Goal: Task Accomplishment & Management: Manage account settings

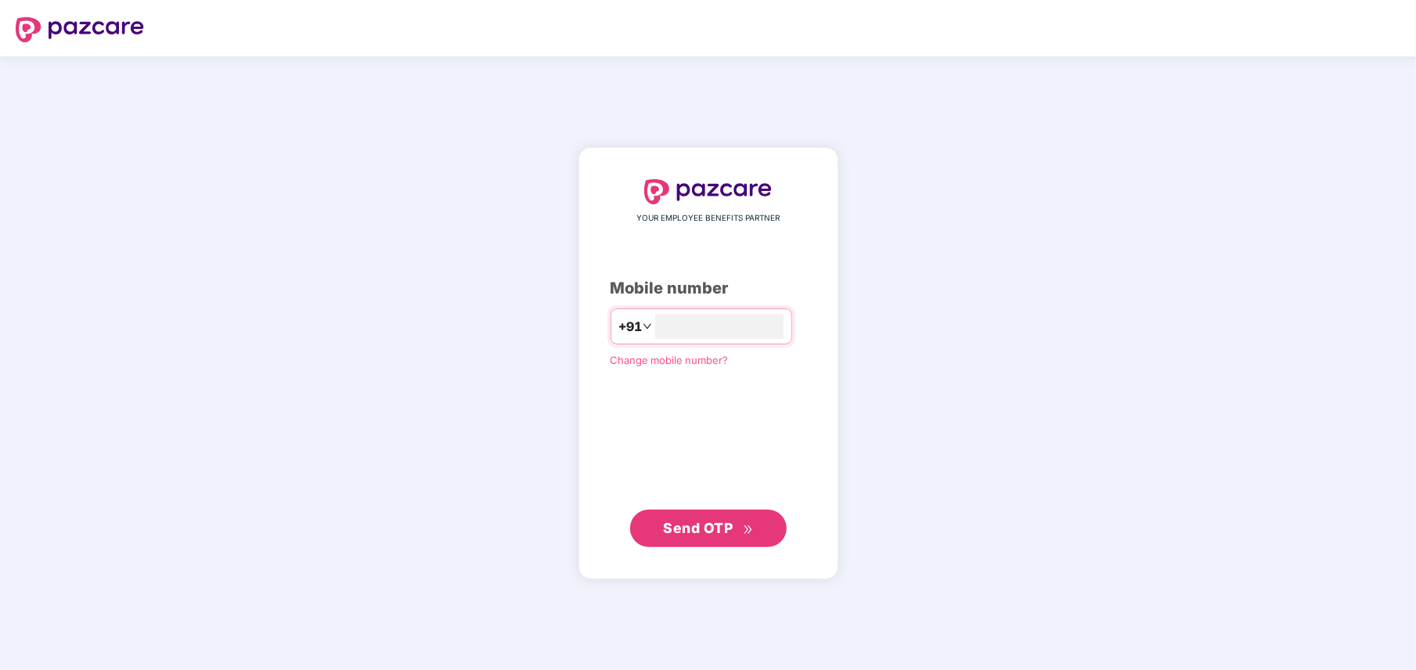
type input "**********"
click at [711, 537] on span "Send OTP" at bounding box center [708, 528] width 90 height 22
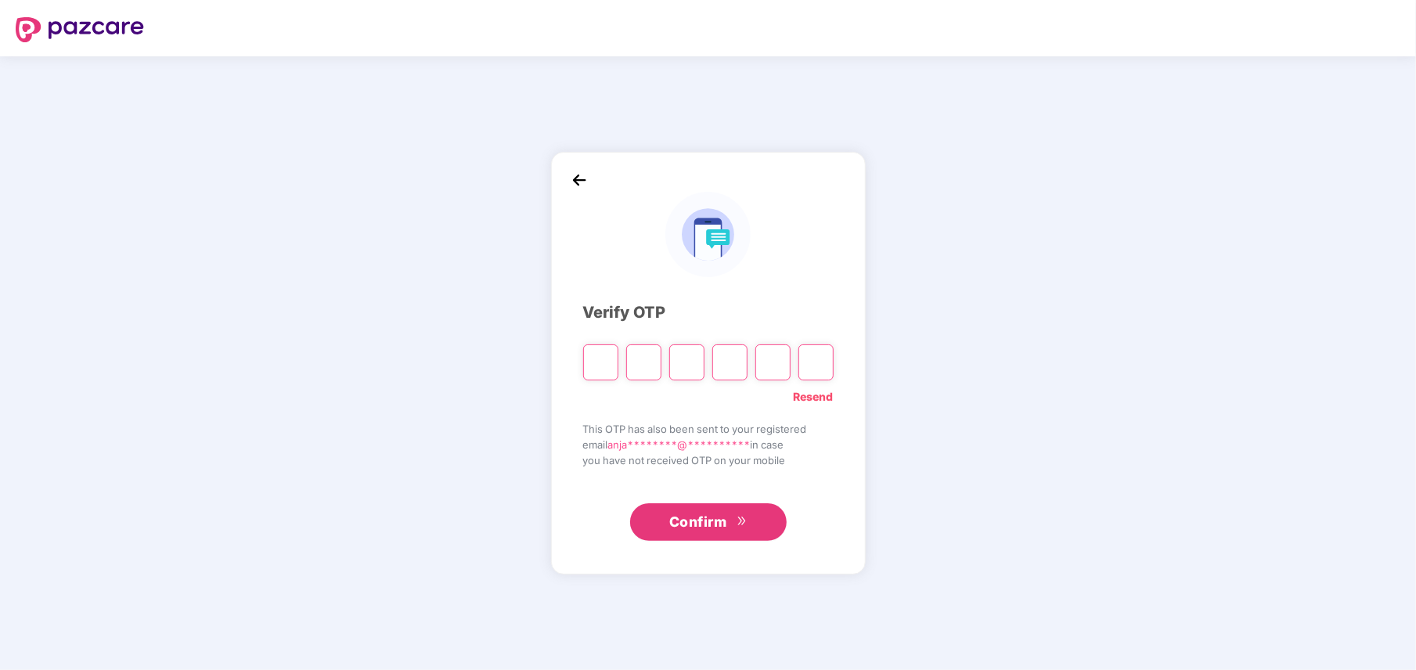
type input "*"
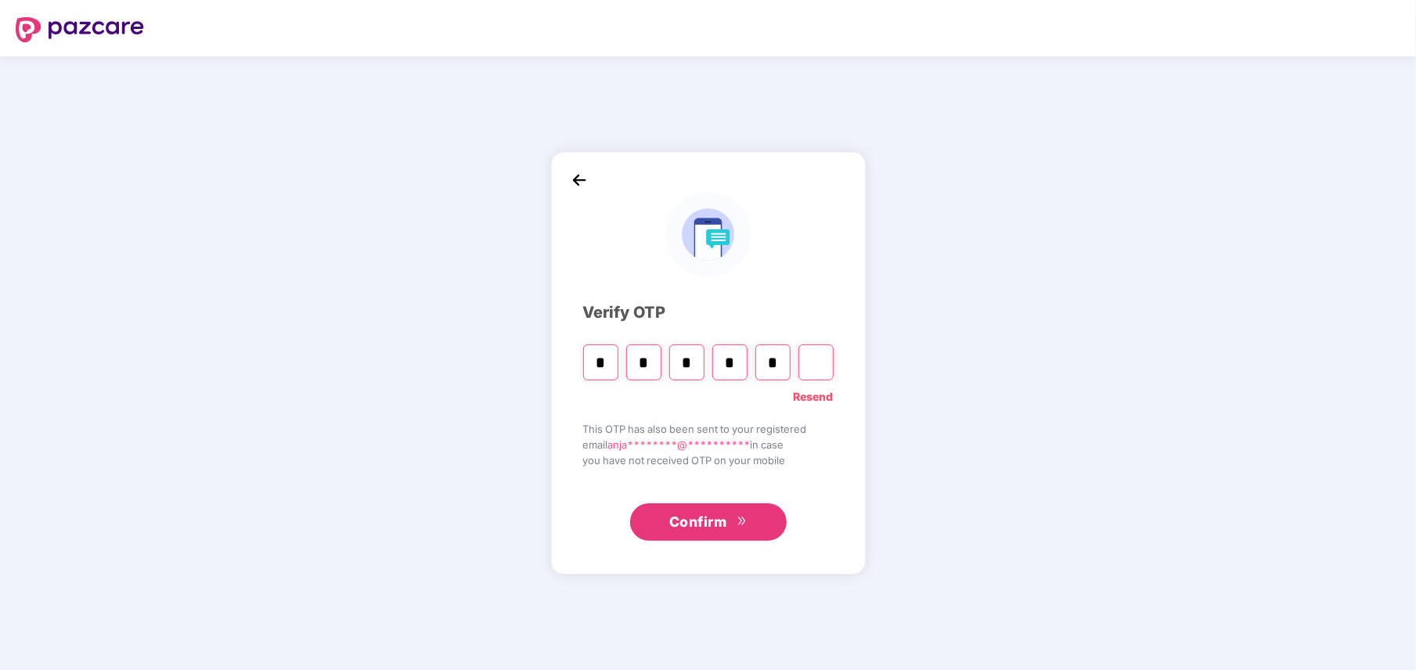
type input "*"
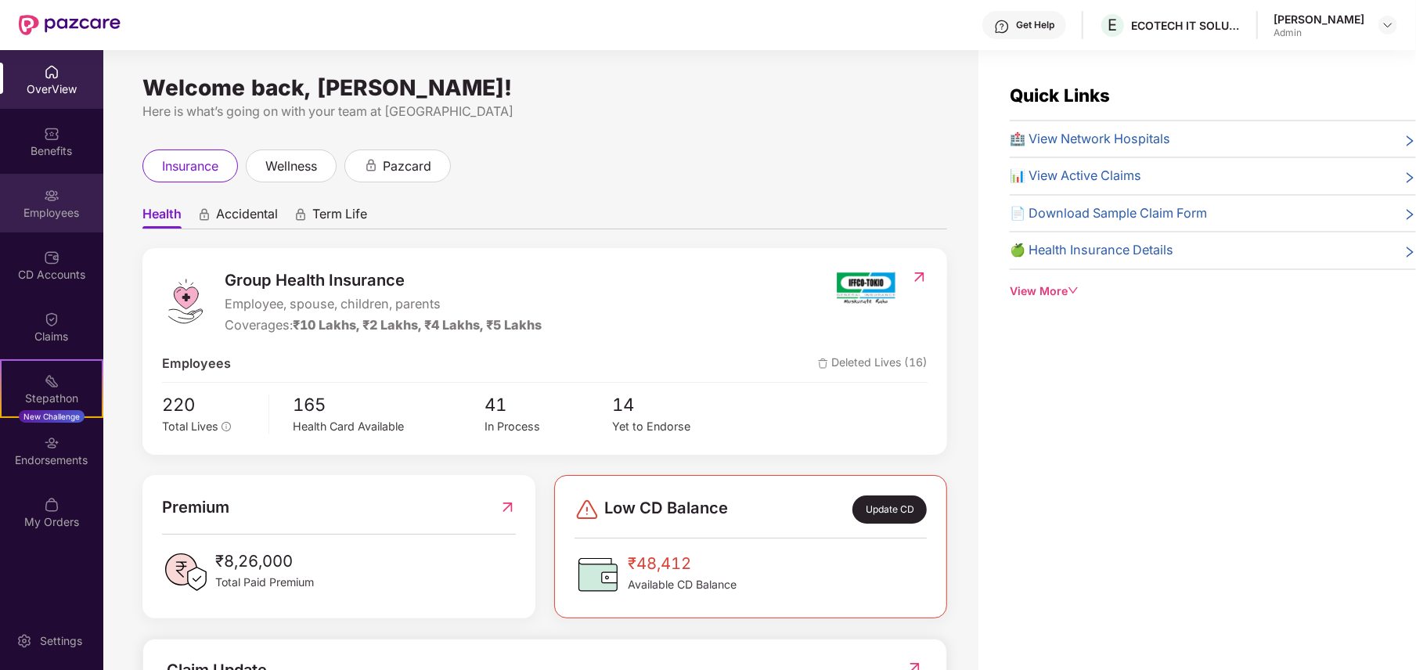
click at [69, 216] on div "Employees" at bounding box center [51, 213] width 103 height 16
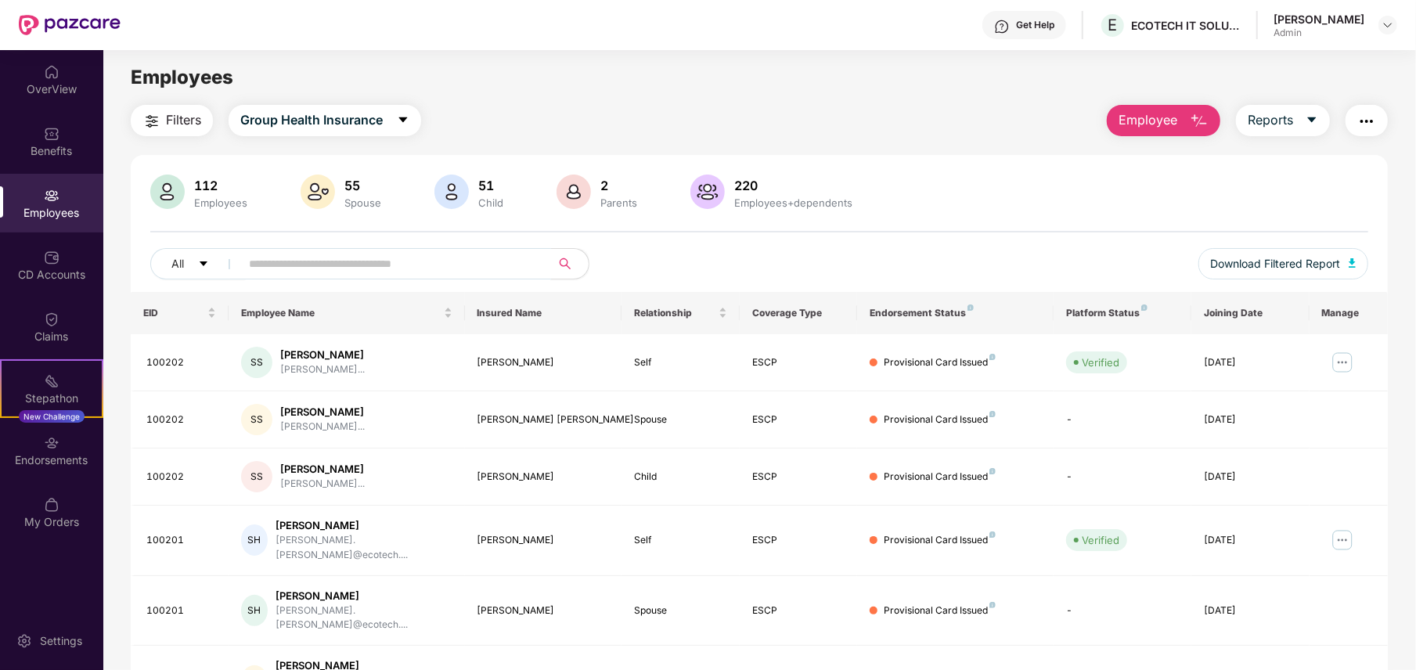
click at [405, 265] on input "text" at bounding box center [389, 263] width 281 height 23
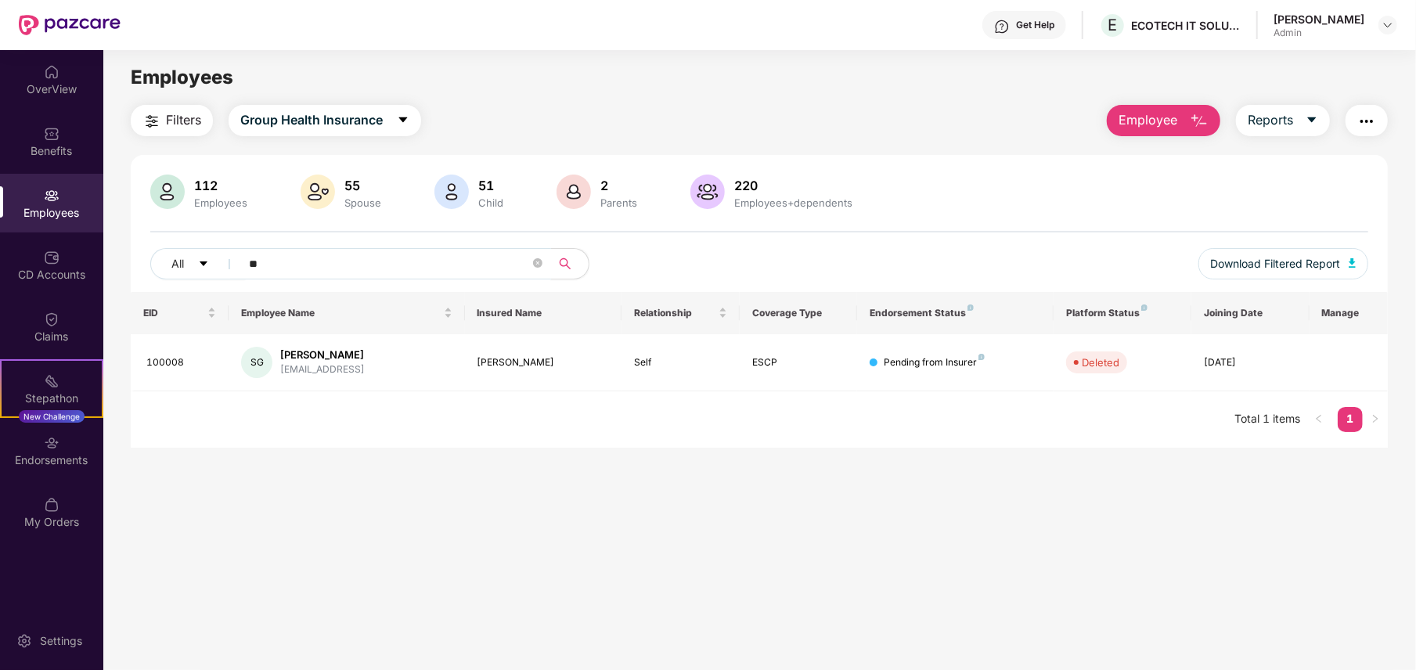
type input "*"
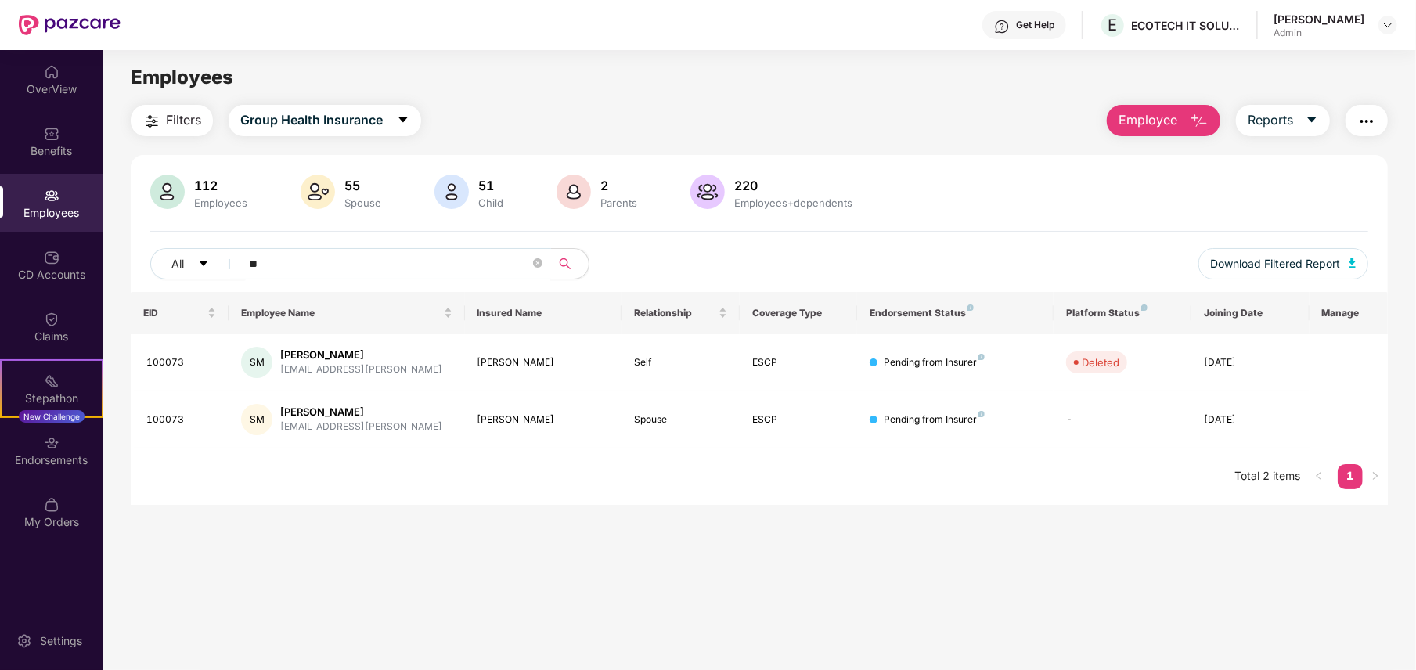
type input "*"
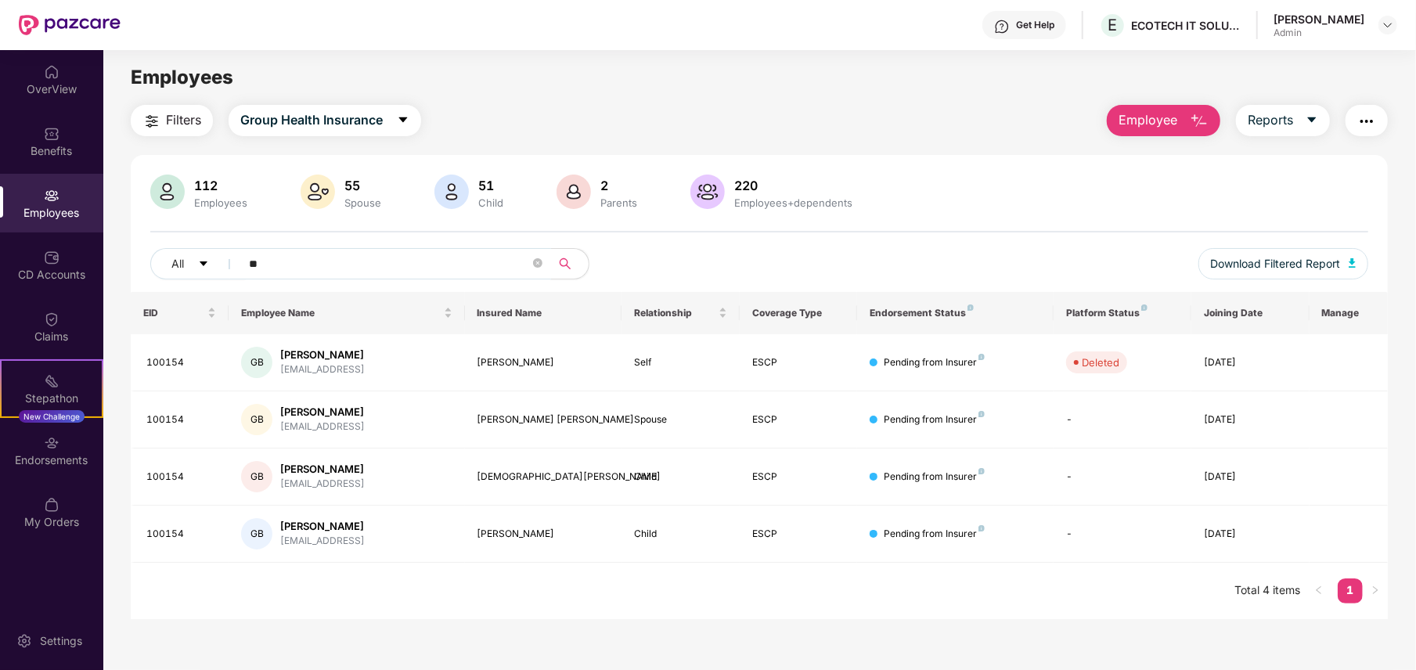
type input "*"
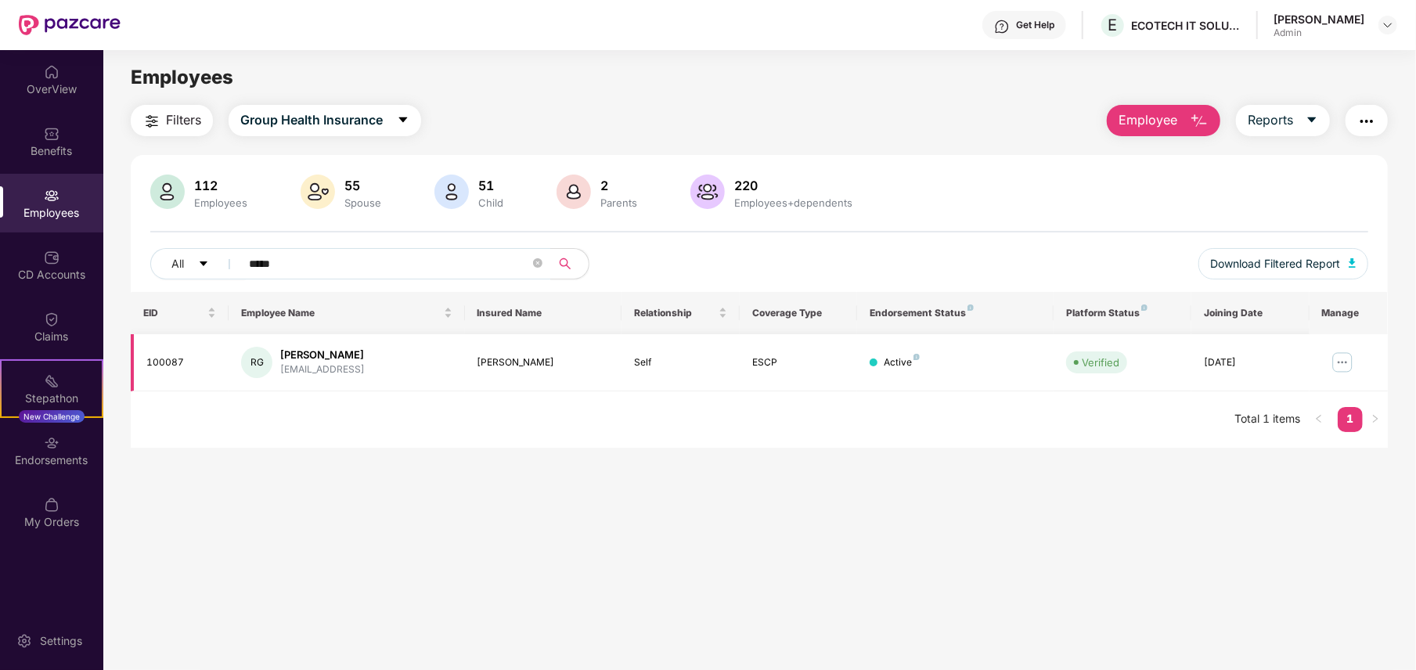
click at [1340, 360] on img at bounding box center [1342, 362] width 25 height 25
click at [304, 270] on input "*****" at bounding box center [389, 263] width 281 height 23
type input "*"
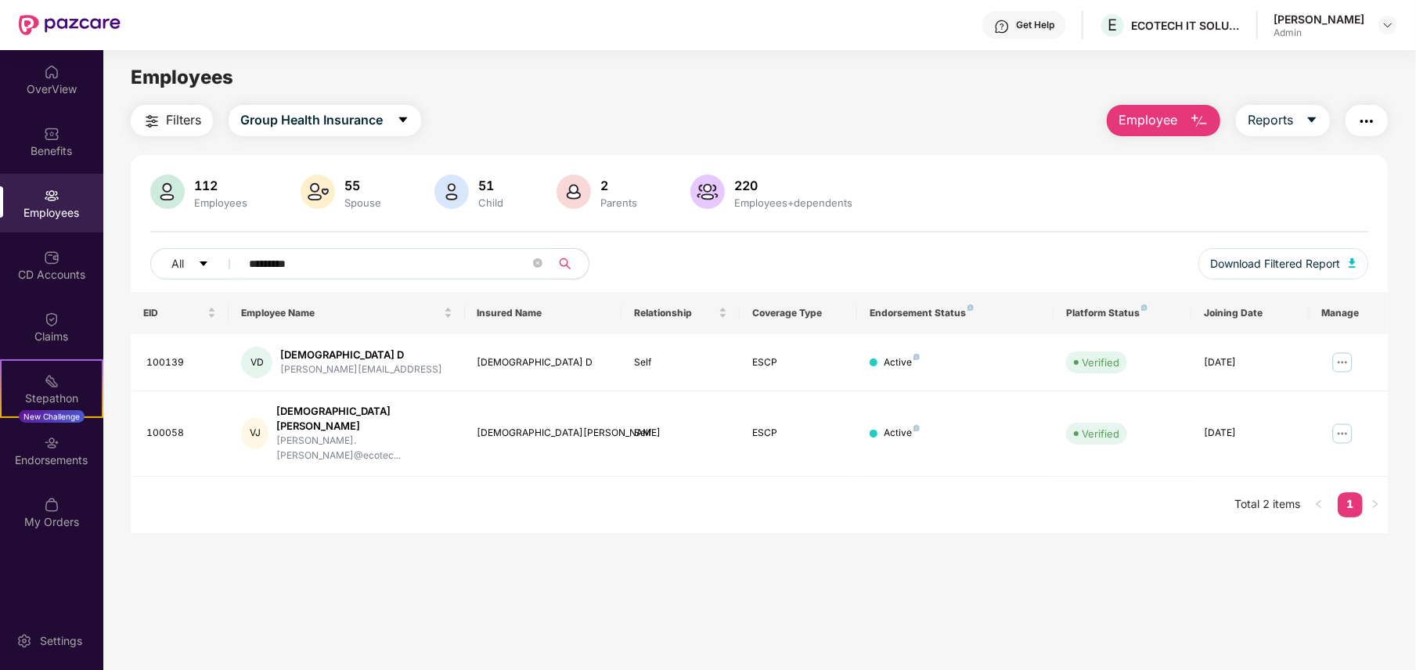
type input "*********"
click at [1187, 128] on button "Employee" at bounding box center [1164, 120] width 114 height 31
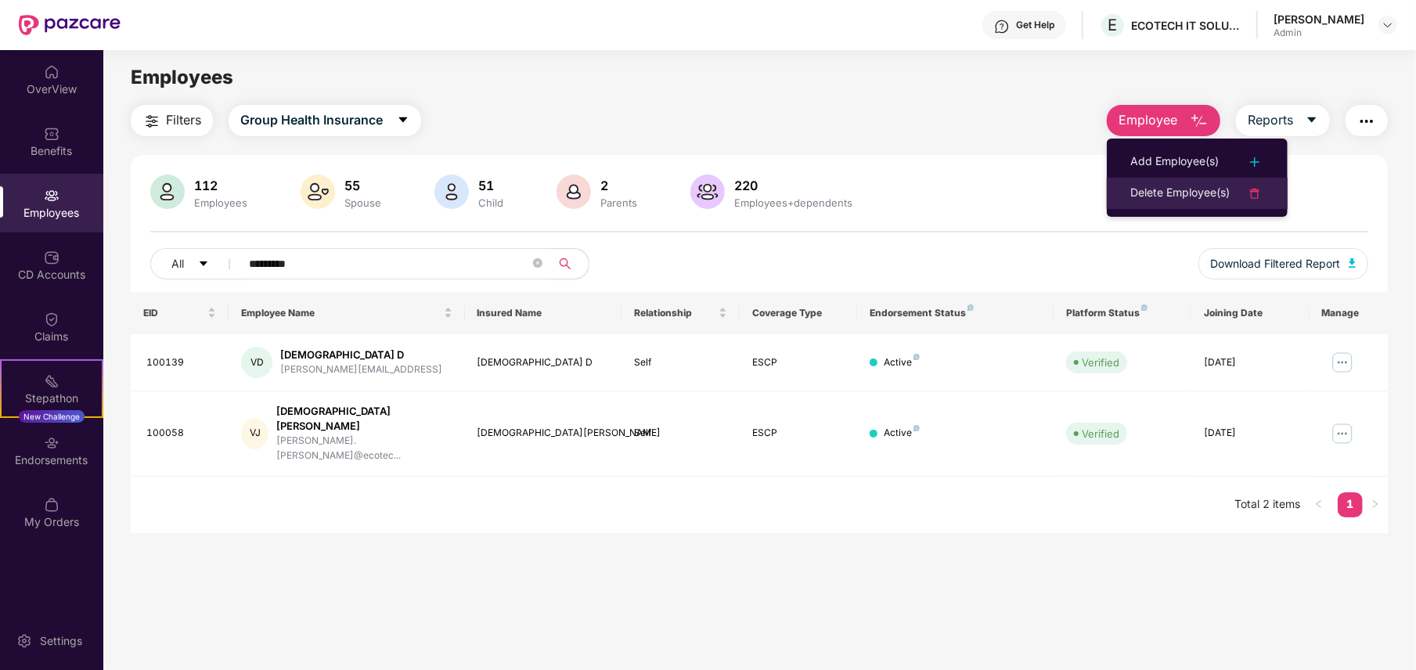
click at [1191, 189] on div "Delete Employee(s)" at bounding box center [1179, 193] width 99 height 19
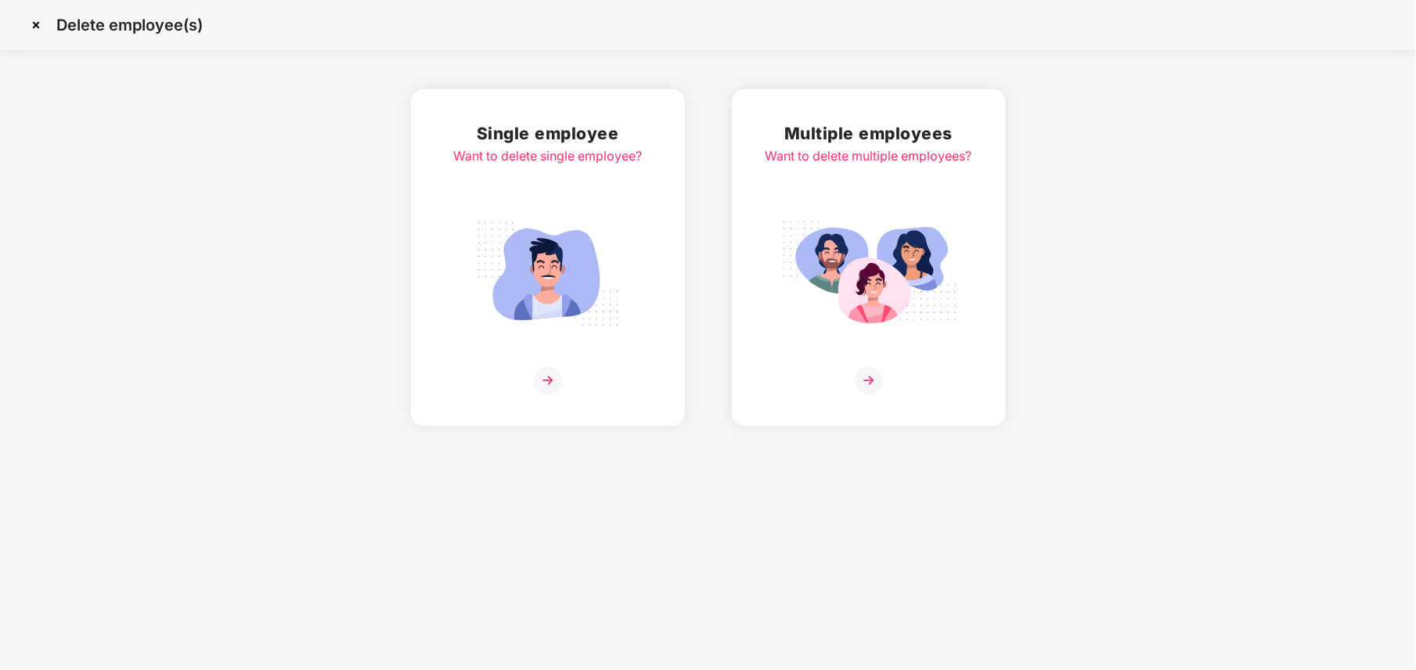
click at [618, 164] on div "Want to delete single employee?" at bounding box center [547, 156] width 189 height 20
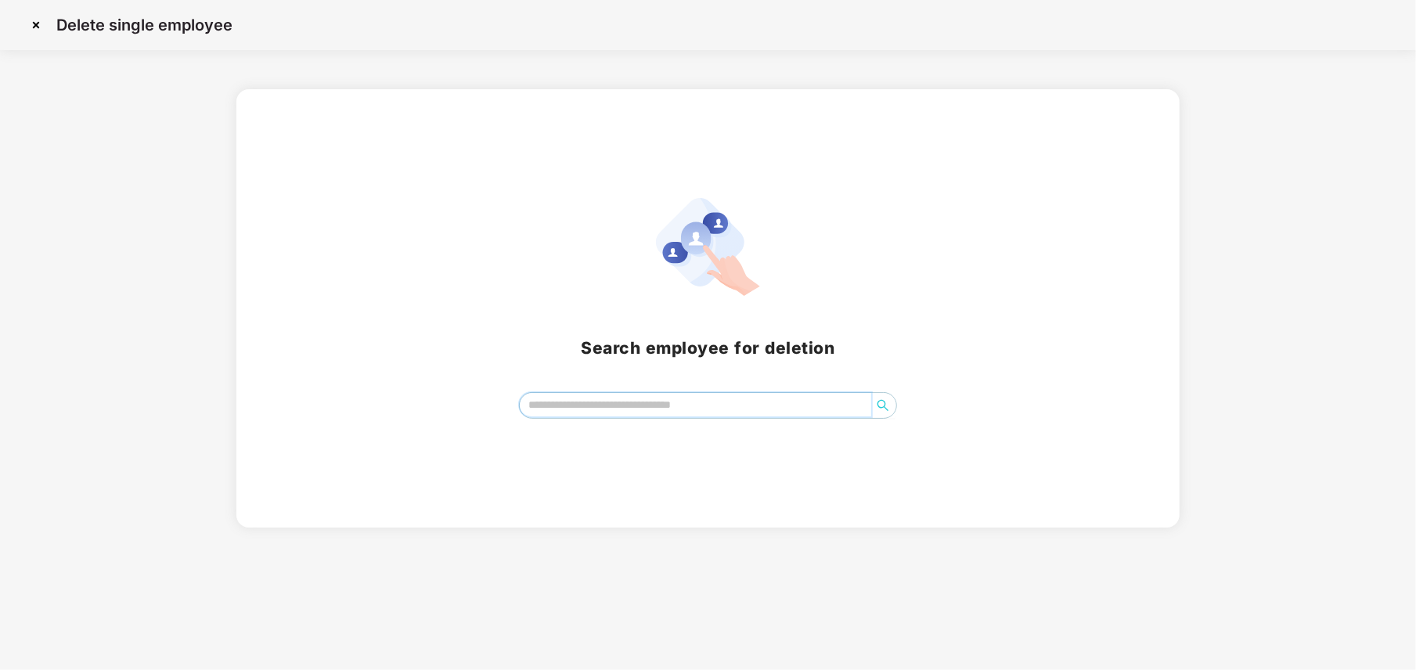
click at [614, 408] on input "search" at bounding box center [695, 404] width 351 height 23
type input "*****"
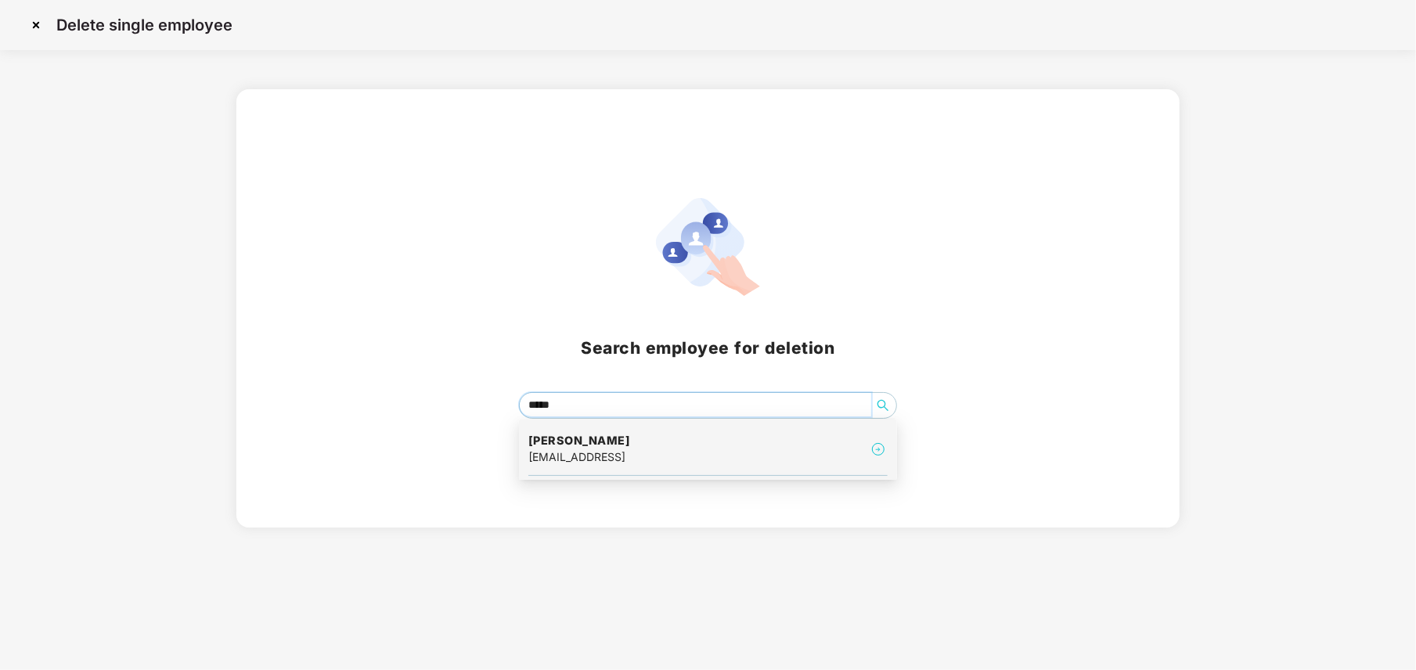
click at [612, 436] on h4 "Radha Garad" at bounding box center [579, 441] width 103 height 16
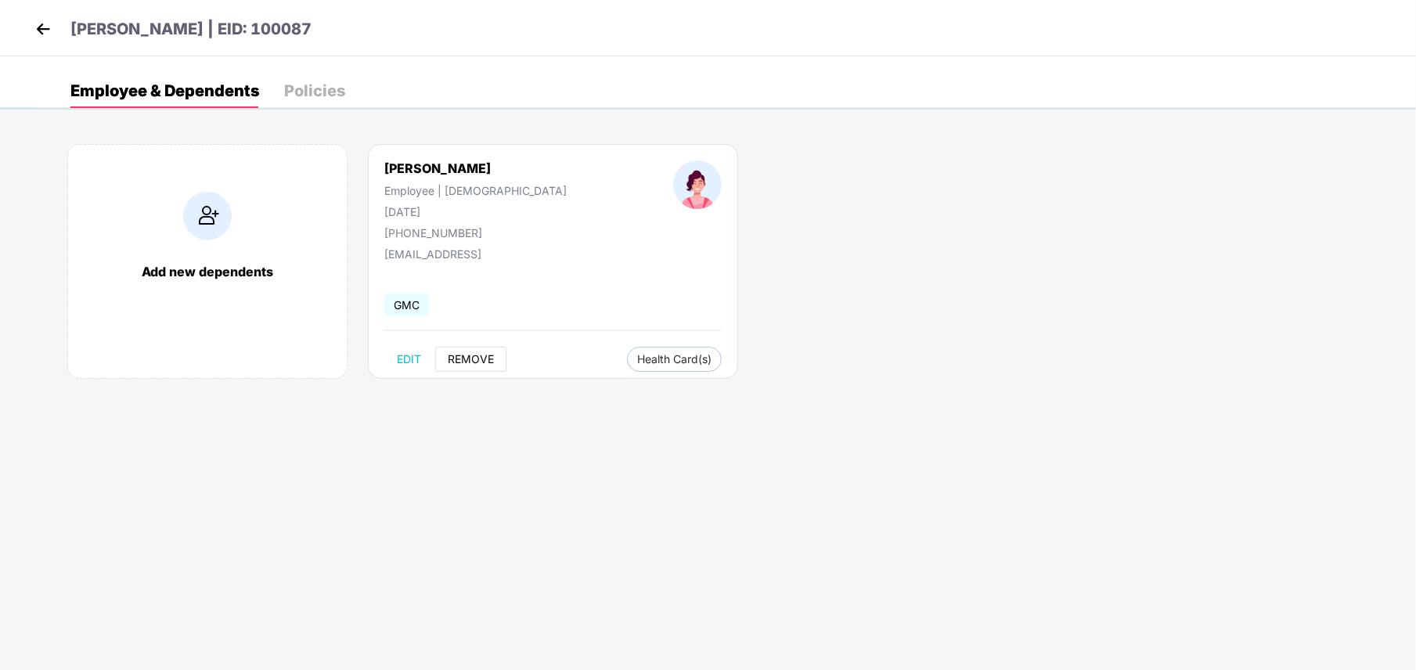
click at [470, 360] on span "REMOVE" at bounding box center [471, 359] width 46 height 13
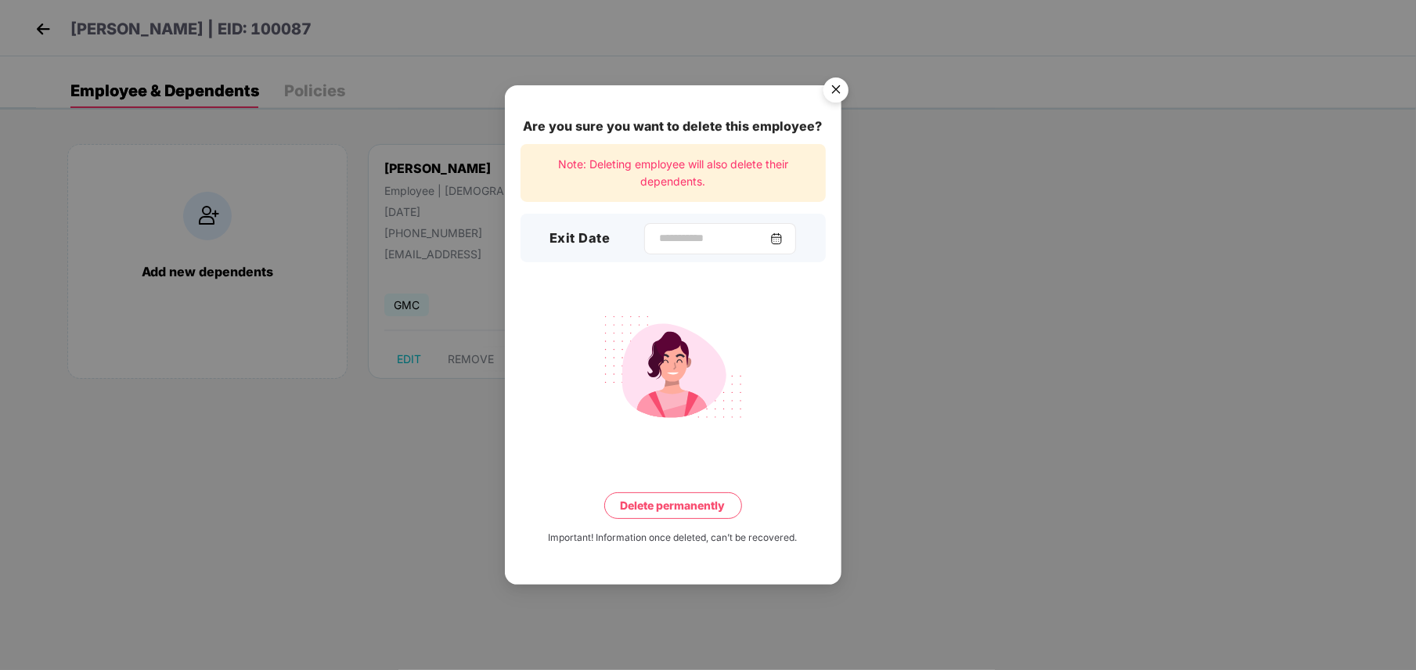
click at [783, 238] on img at bounding box center [776, 238] width 13 height 13
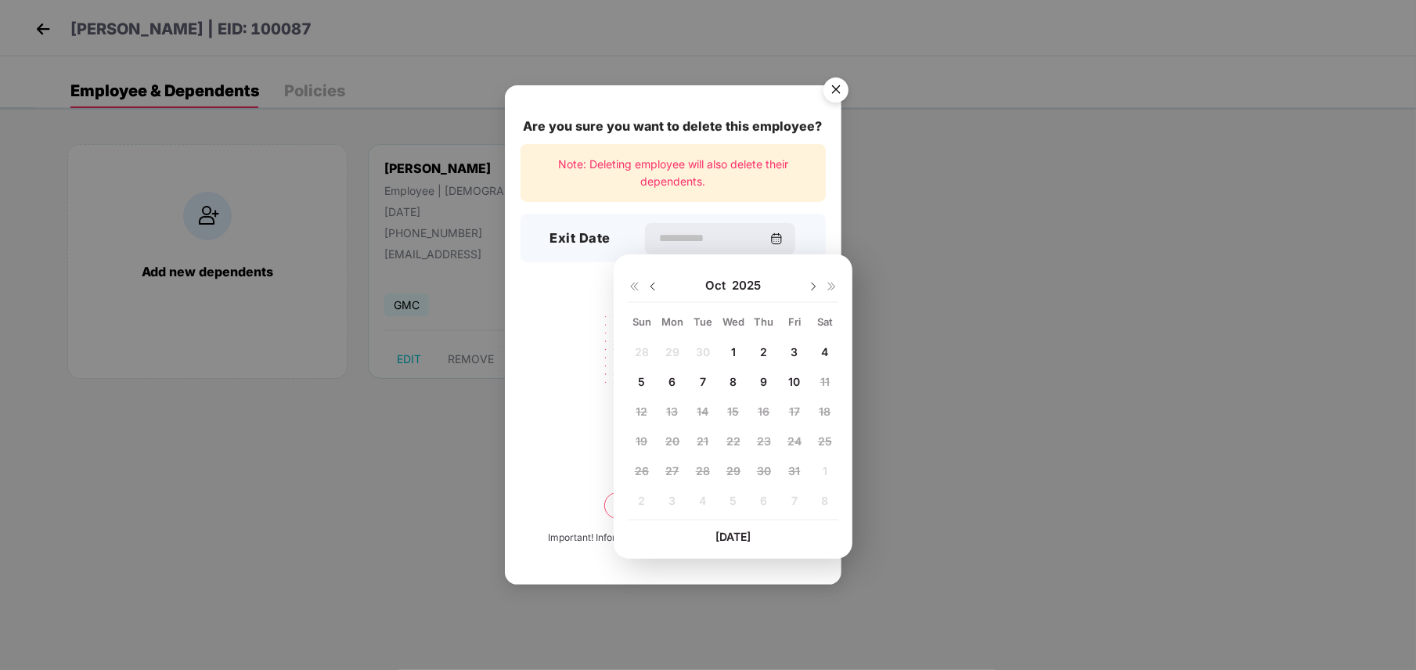
click at [655, 282] on img at bounding box center [653, 286] width 13 height 13
click at [693, 467] on div "30" at bounding box center [702, 470] width 23 height 23
type input "**********"
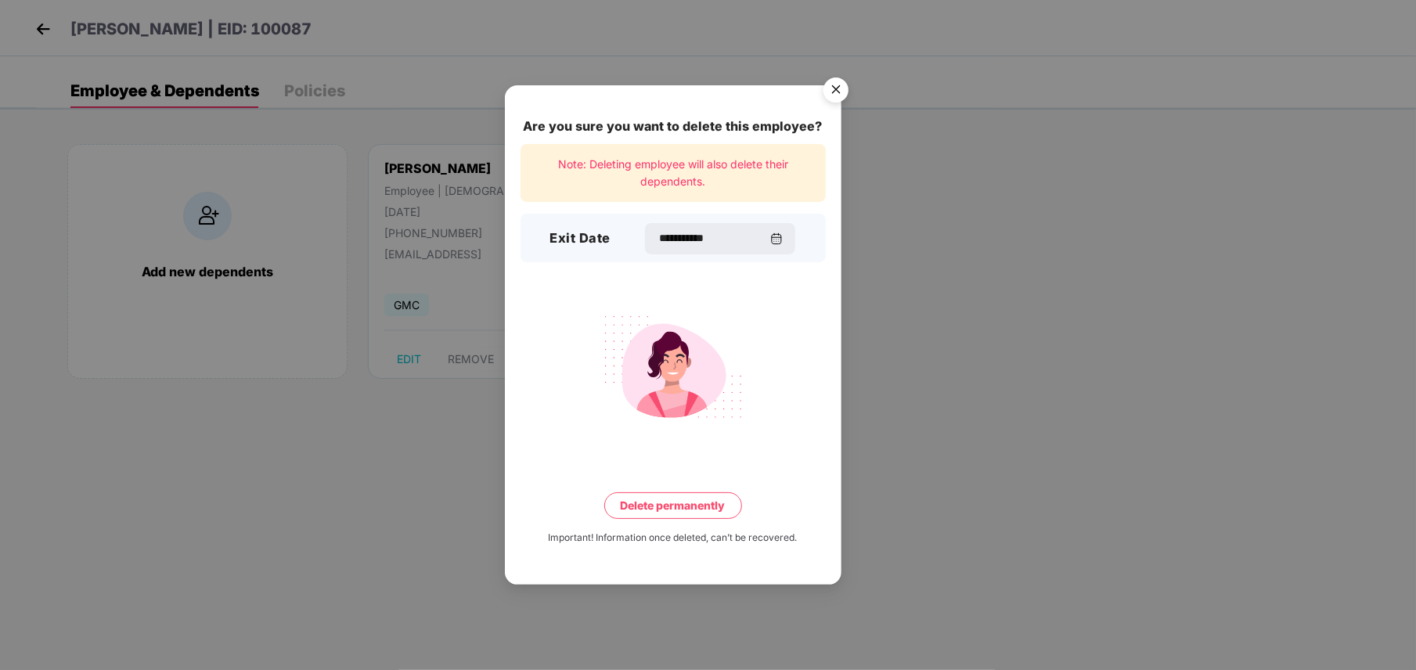
click at [692, 512] on button "Delete permanently" at bounding box center [673, 505] width 138 height 27
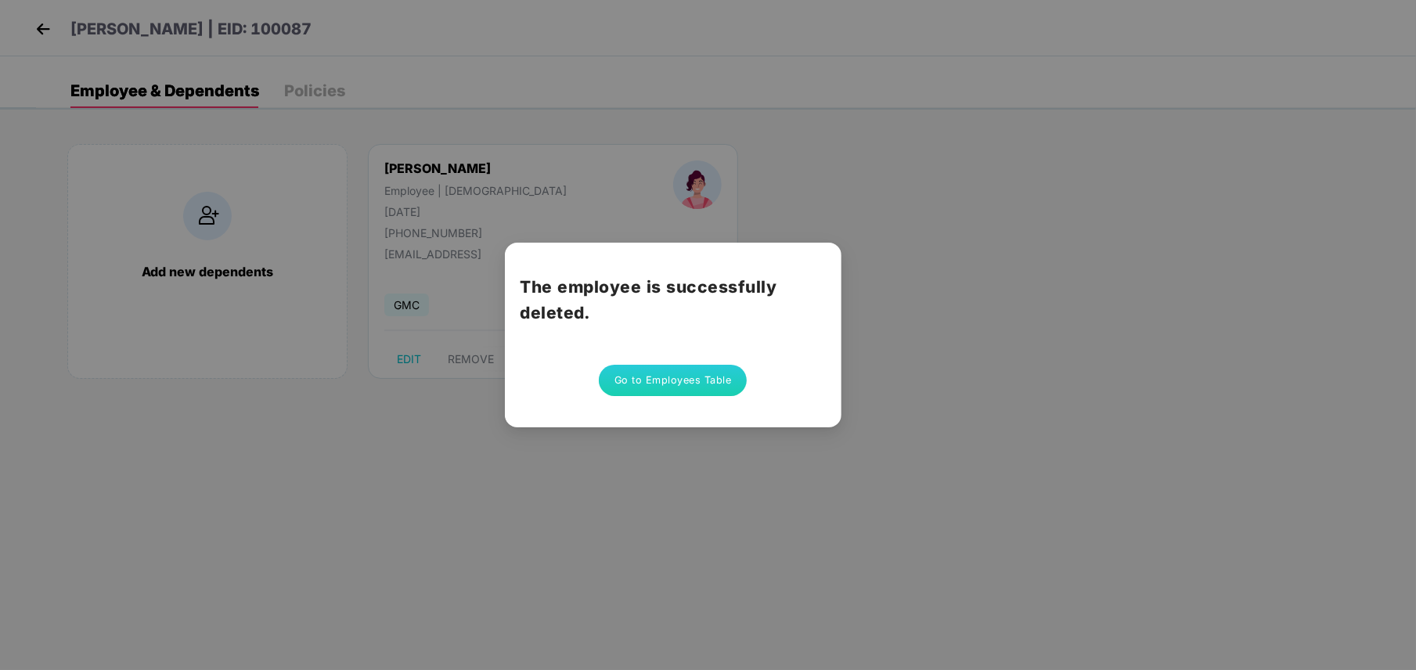
click at [706, 389] on button "Go to Employees Table" at bounding box center [673, 380] width 149 height 31
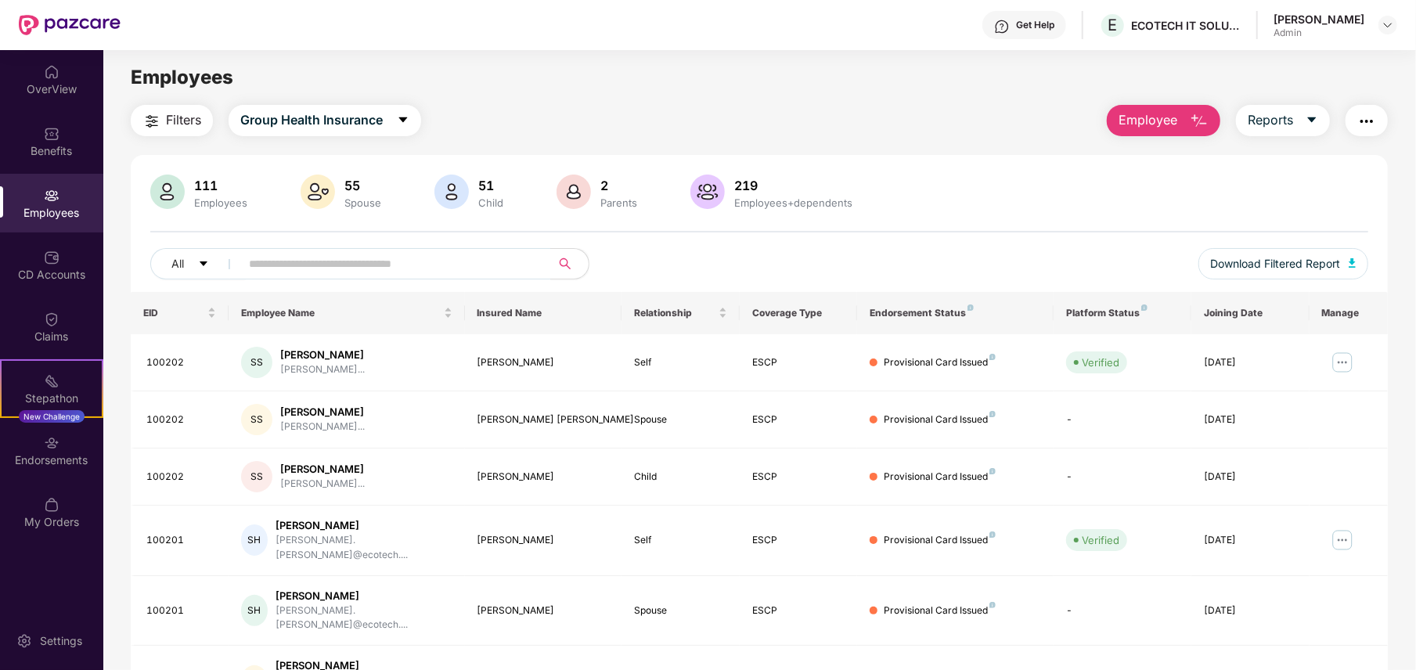
click at [1171, 120] on span "Employee" at bounding box center [1148, 120] width 59 height 20
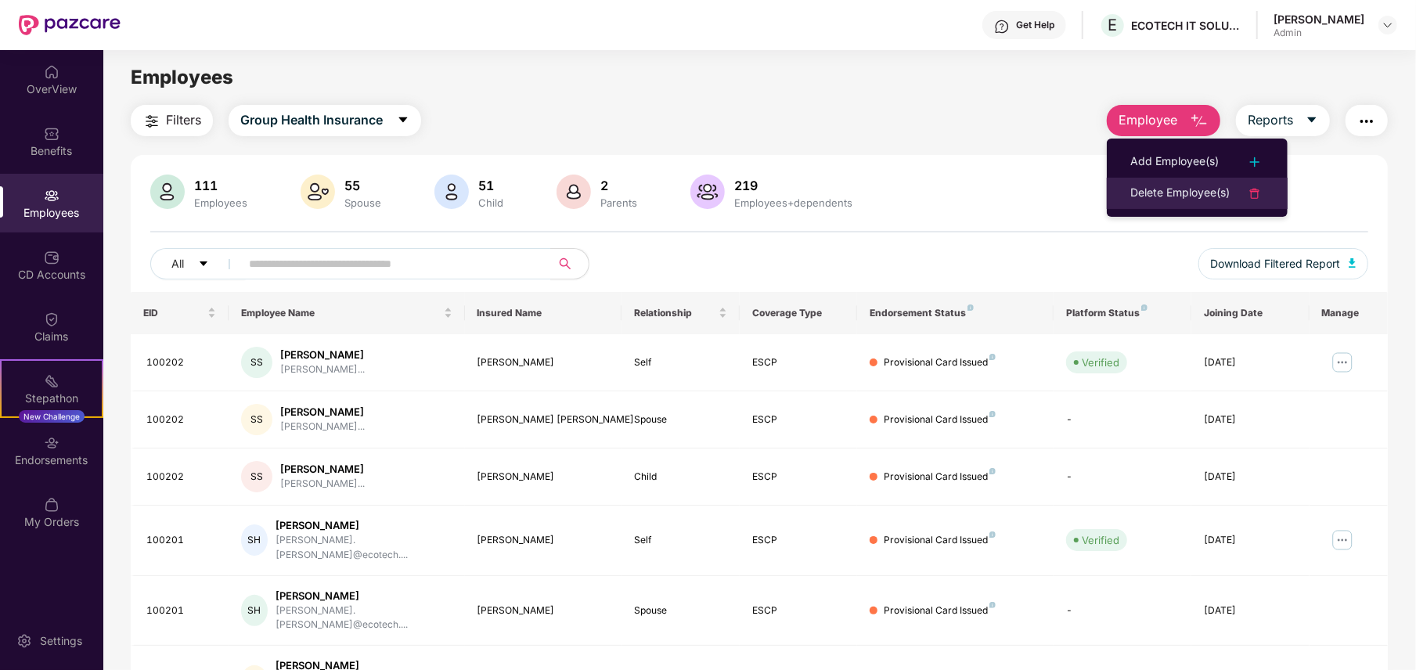
click at [1187, 189] on div "Delete Employee(s)" at bounding box center [1179, 193] width 99 height 19
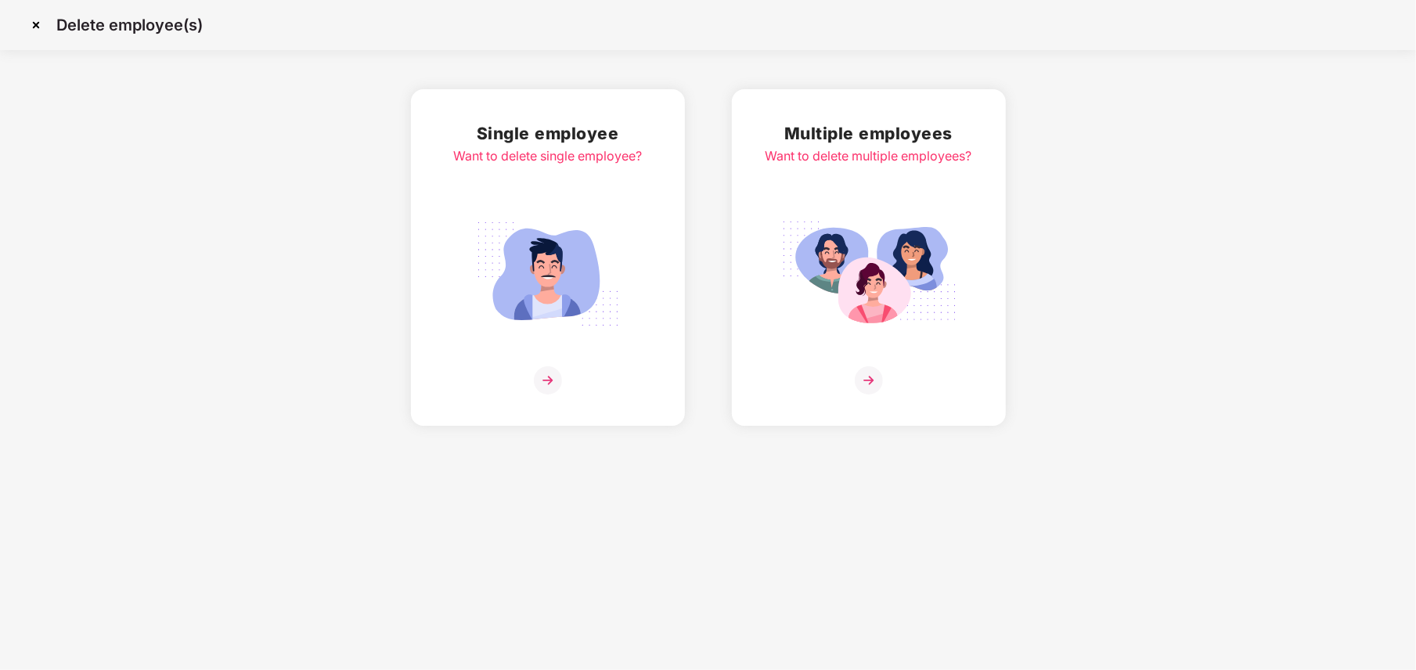
click at [488, 194] on div "Single employee Want to delete single employee?" at bounding box center [547, 258] width 189 height 274
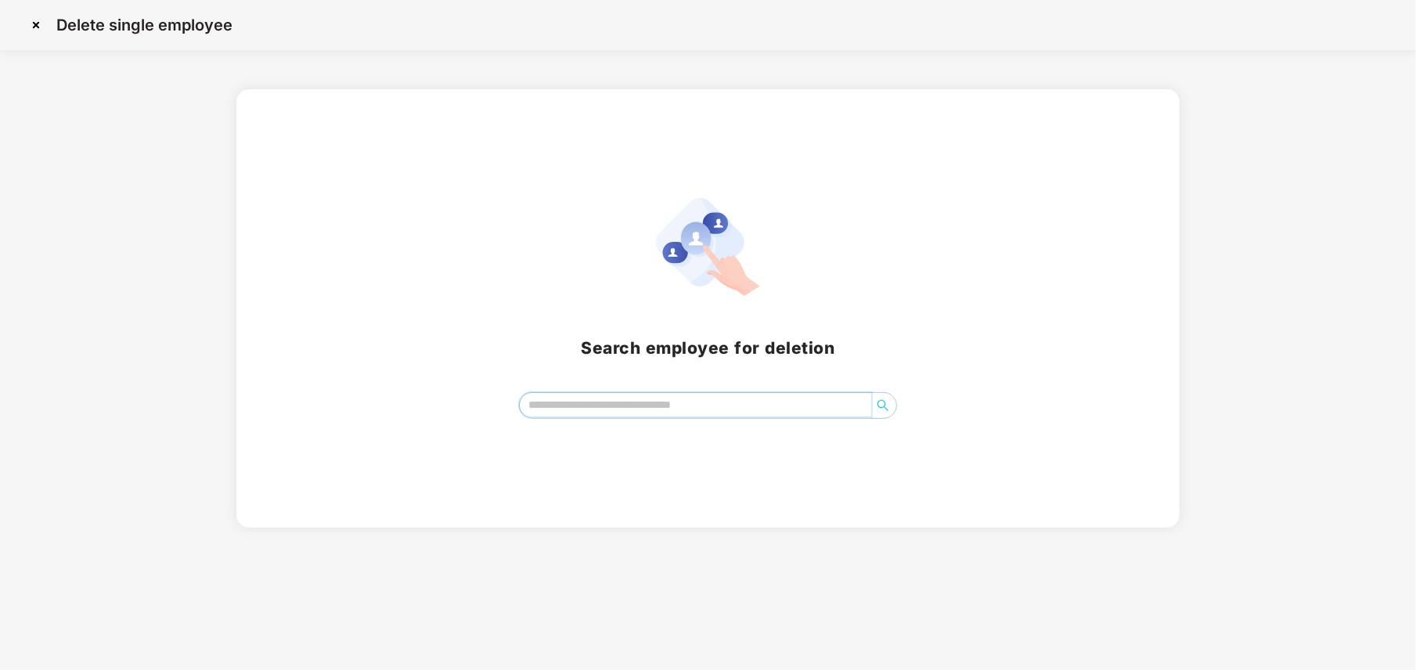
click at [579, 407] on input "search" at bounding box center [695, 404] width 351 height 23
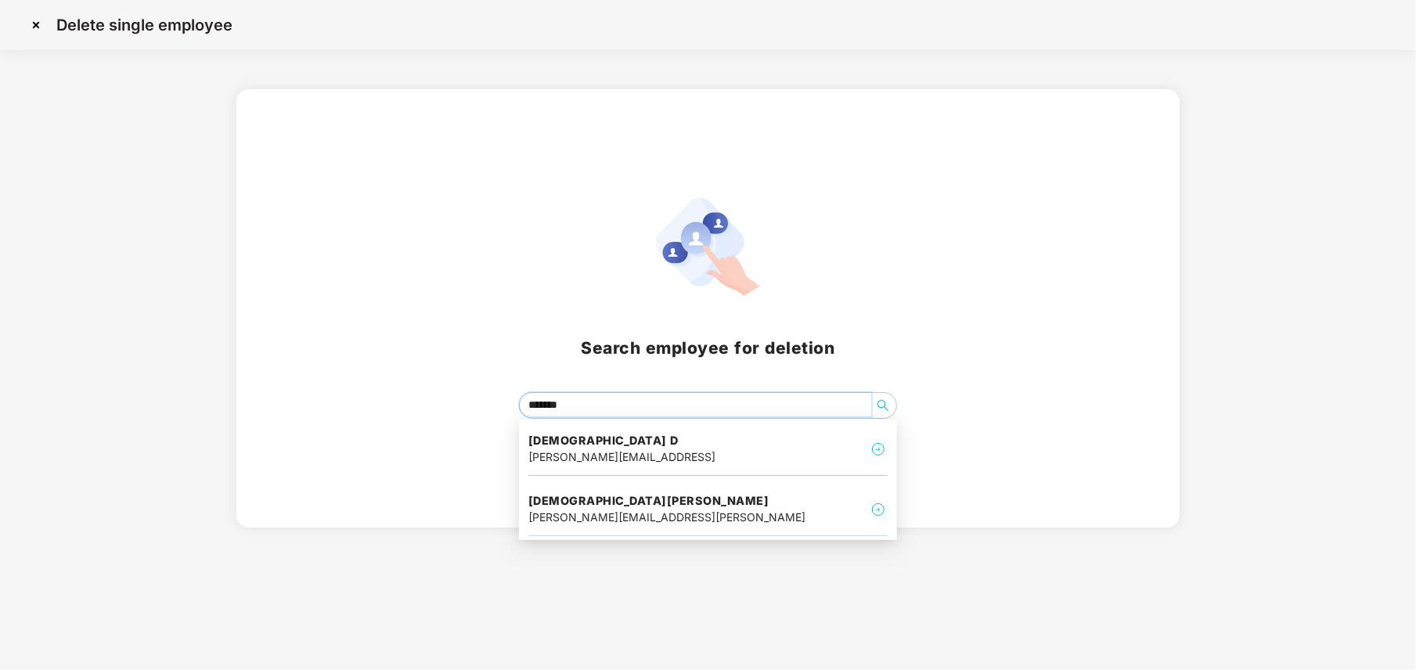
type input "********"
click at [596, 506] on h4 "Vaishnavi Joshi" at bounding box center [666, 501] width 277 height 16
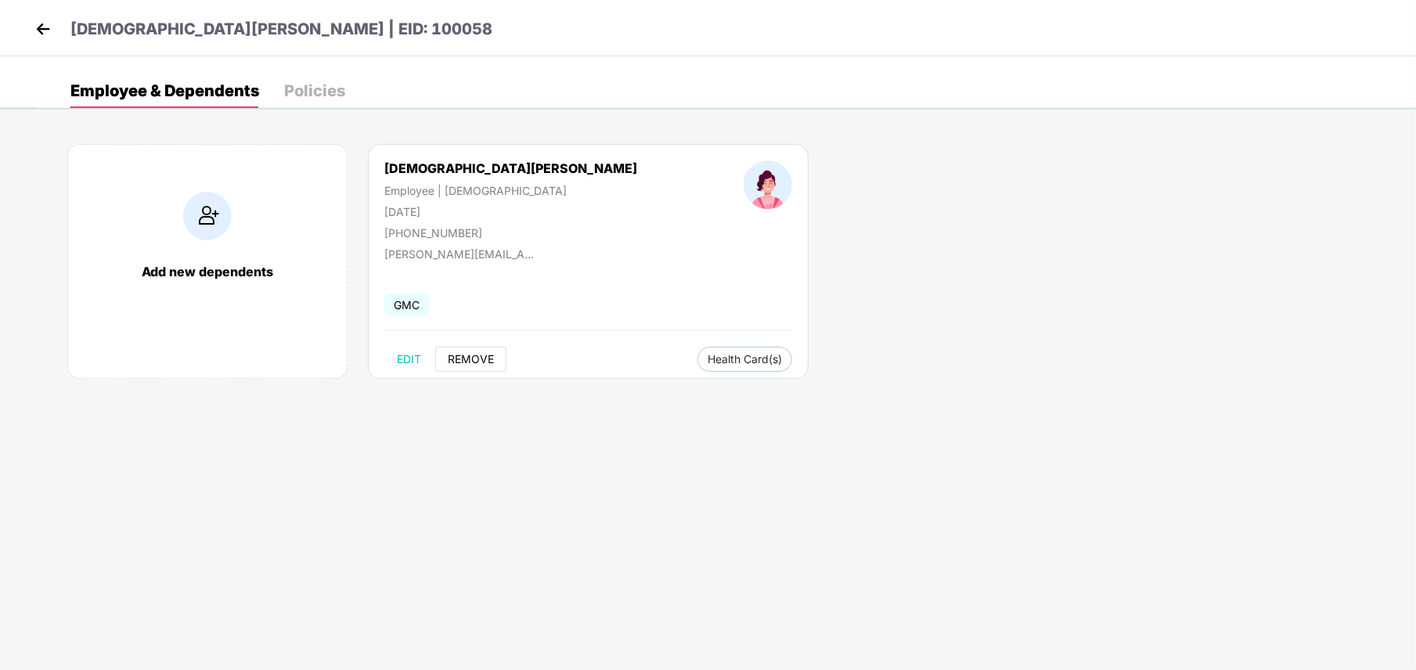
click at [467, 370] on button "REMOVE" at bounding box center [470, 359] width 71 height 25
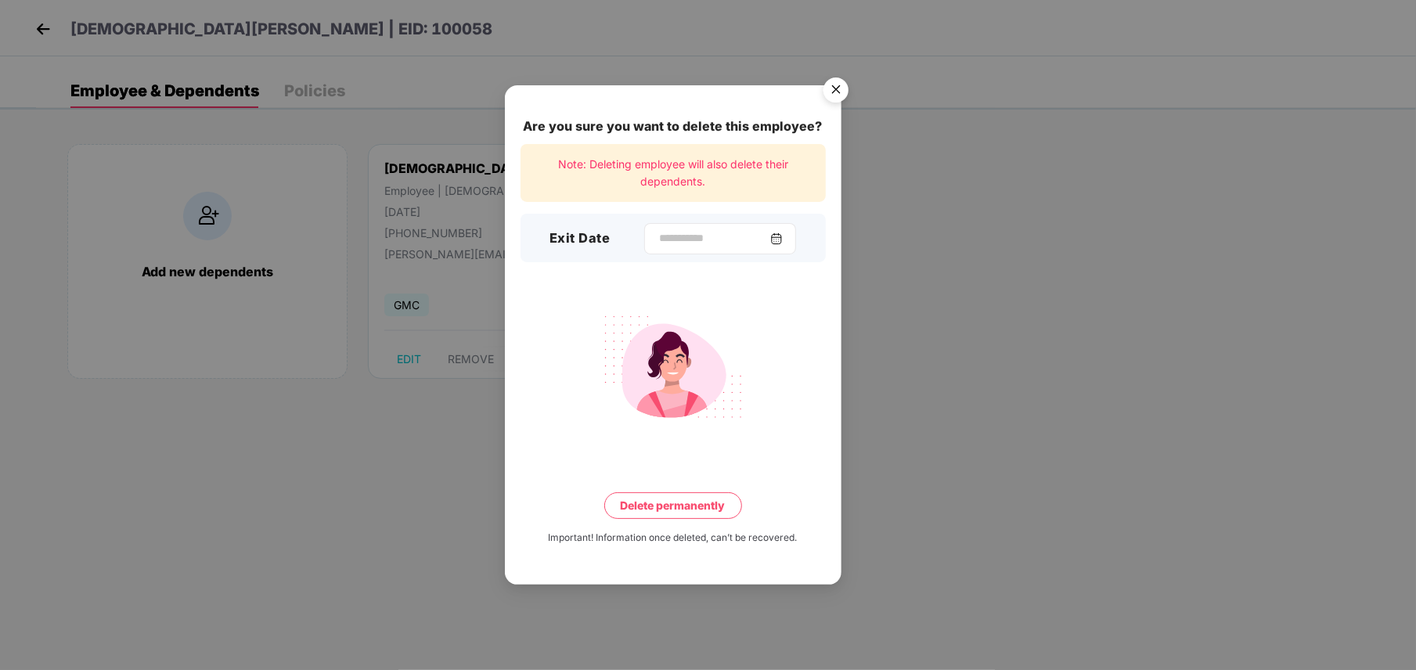
click at [783, 242] on img at bounding box center [776, 238] width 13 height 13
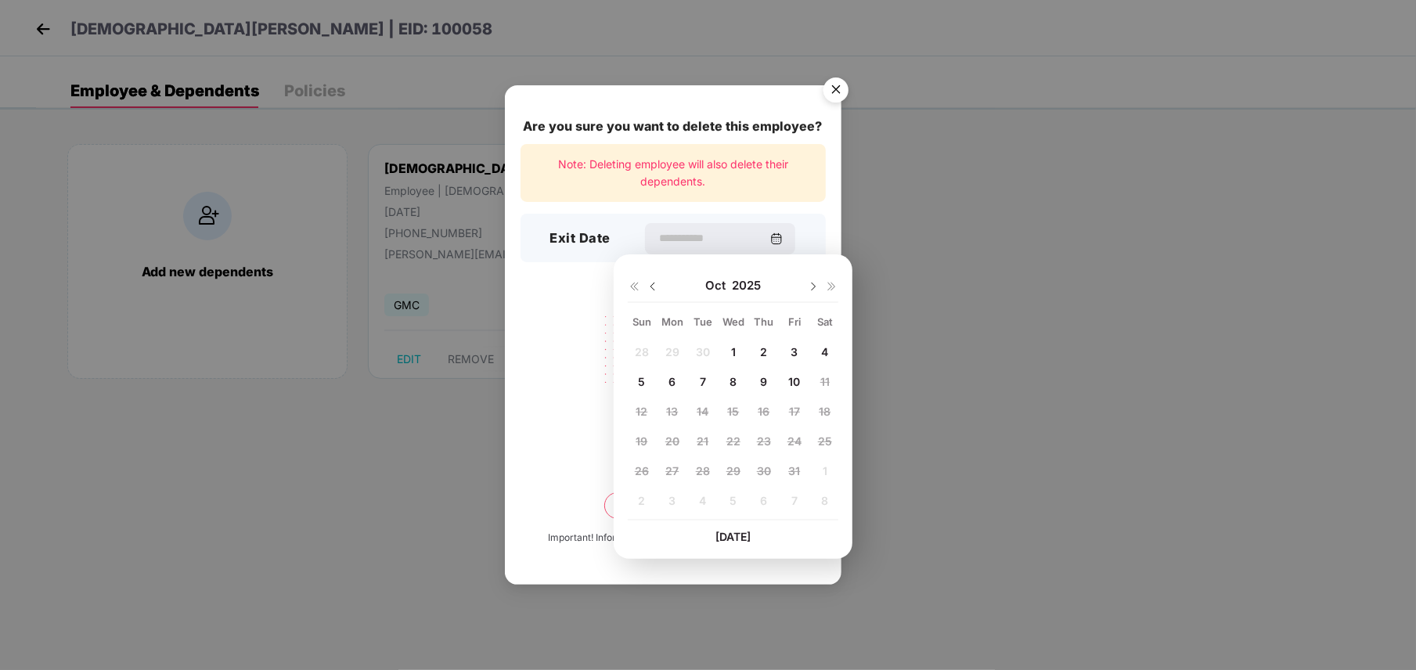
click at [697, 389] on div "7" at bounding box center [702, 381] width 23 height 23
type input "**********"
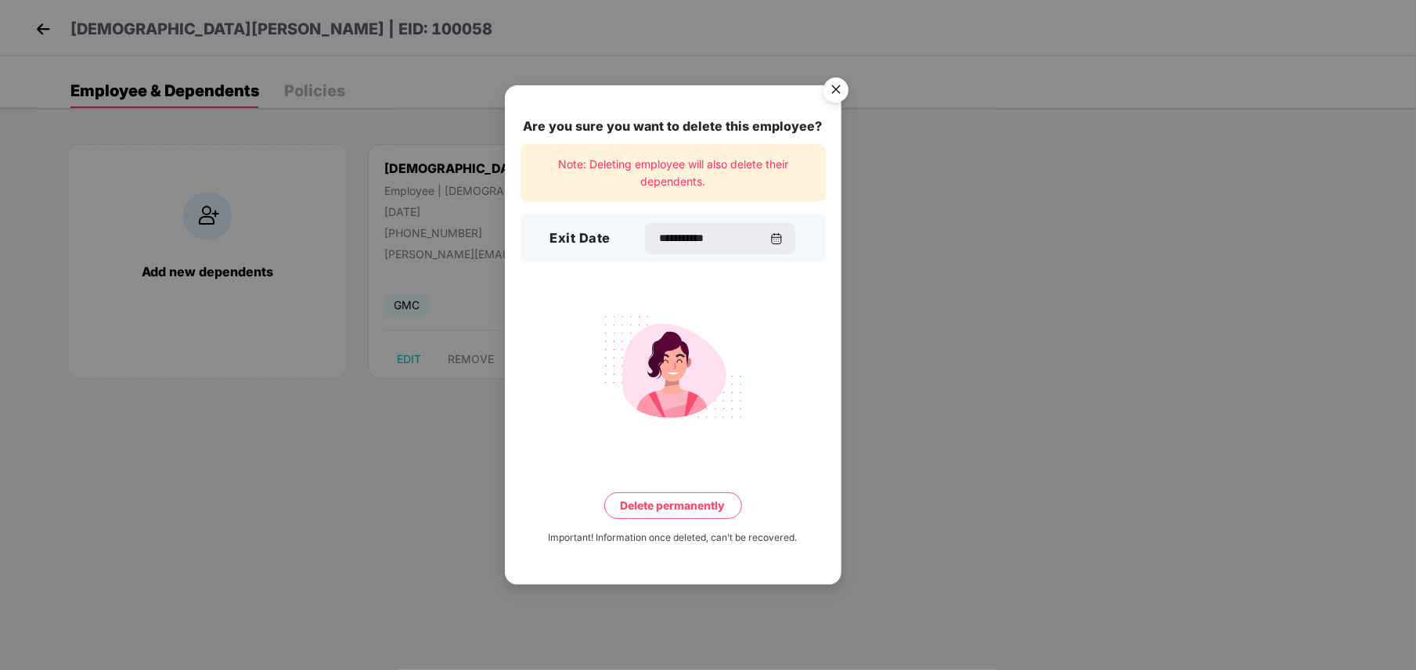
click at [693, 512] on button "Delete permanently" at bounding box center [673, 505] width 138 height 27
